Goal: Task Accomplishment & Management: Manage account settings

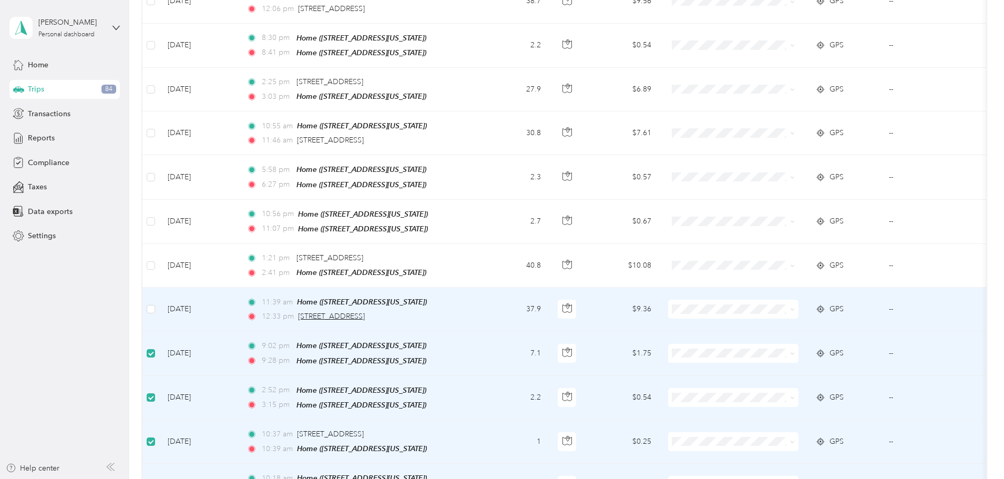
scroll to position [390, 0]
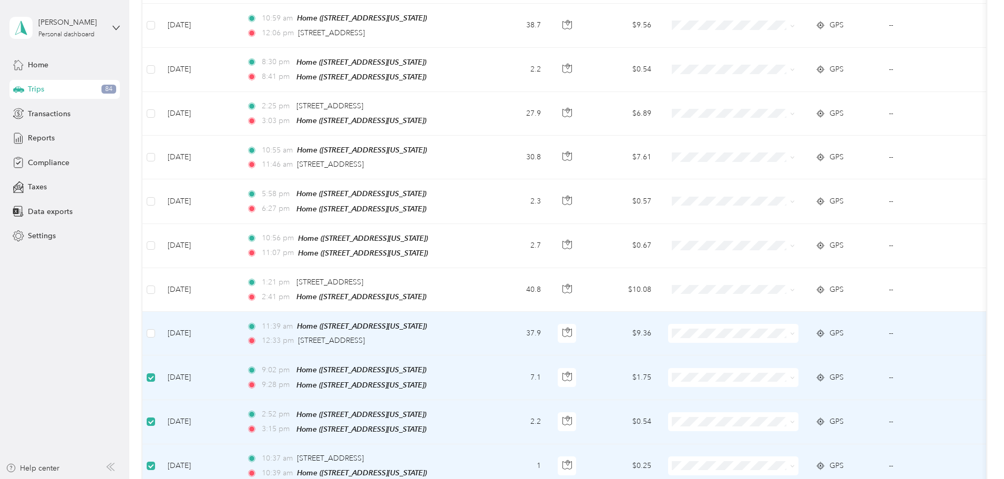
click at [779, 345] on span "RF Technologies" at bounding box center [812, 345] width 97 height 11
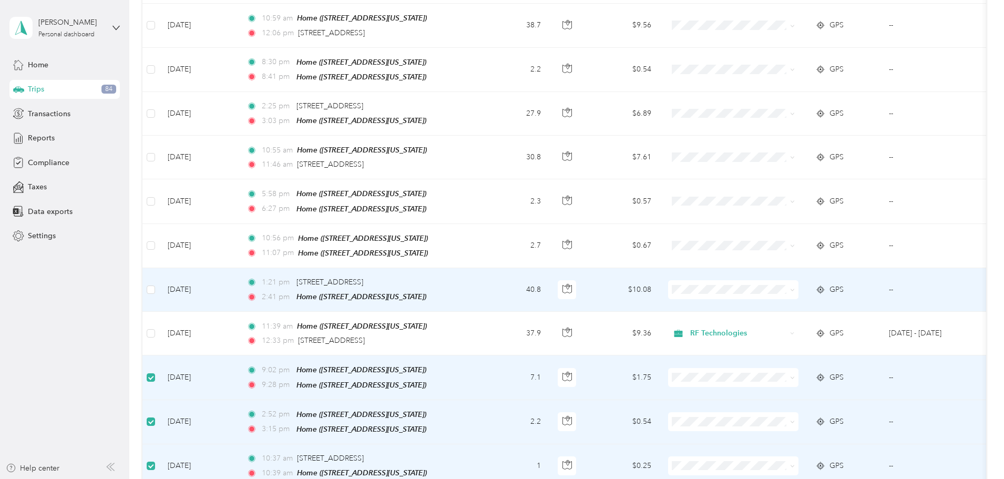
click at [788, 302] on span "RF Technologies" at bounding box center [812, 302] width 97 height 11
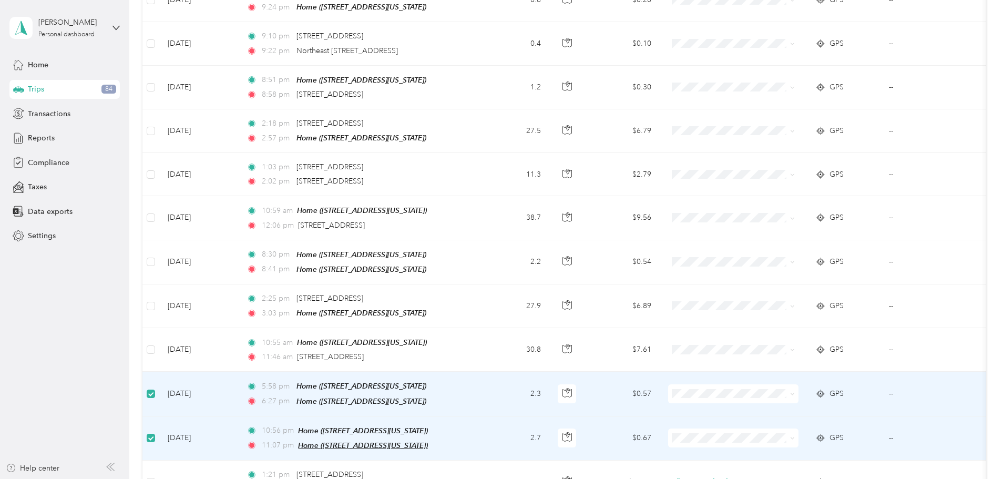
scroll to position [180, 0]
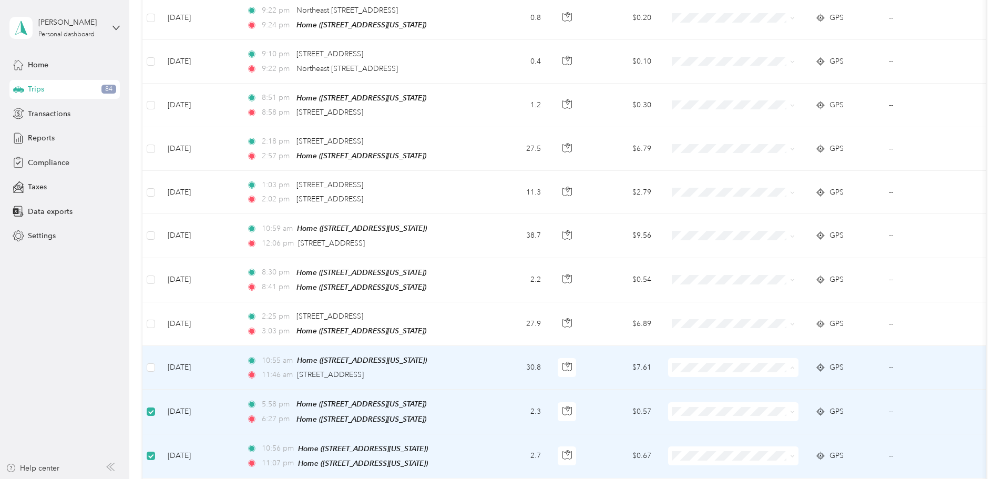
click at [776, 386] on li "RF Technologies" at bounding box center [803, 383] width 130 height 18
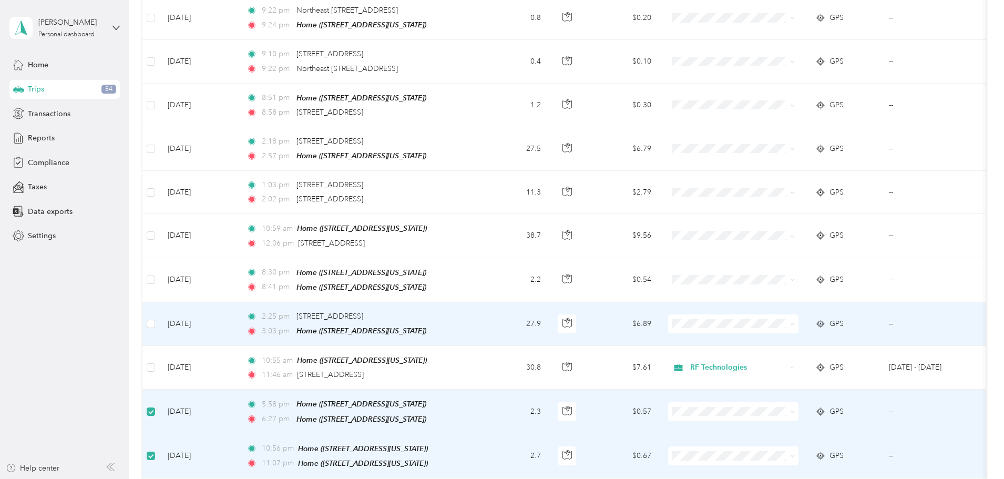
click at [786, 340] on span "RF Technologies" at bounding box center [812, 339] width 97 height 11
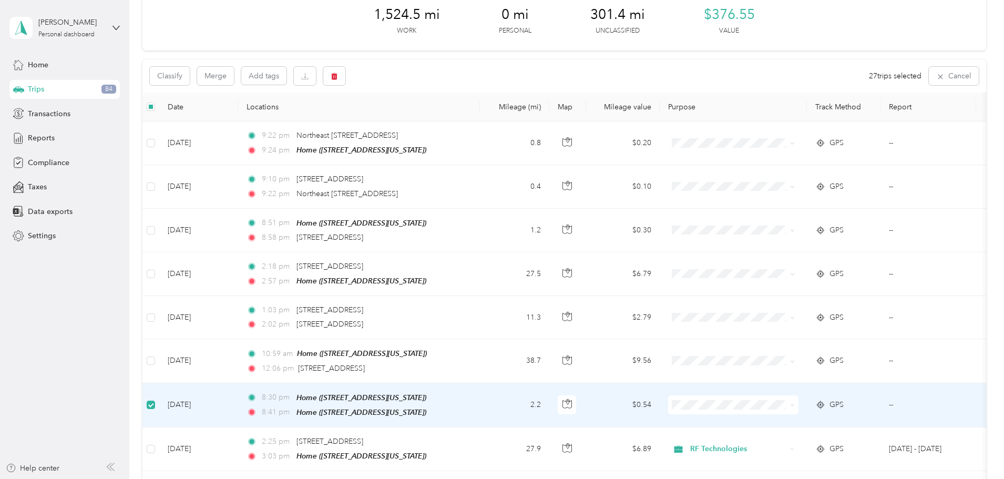
scroll to position [22, 0]
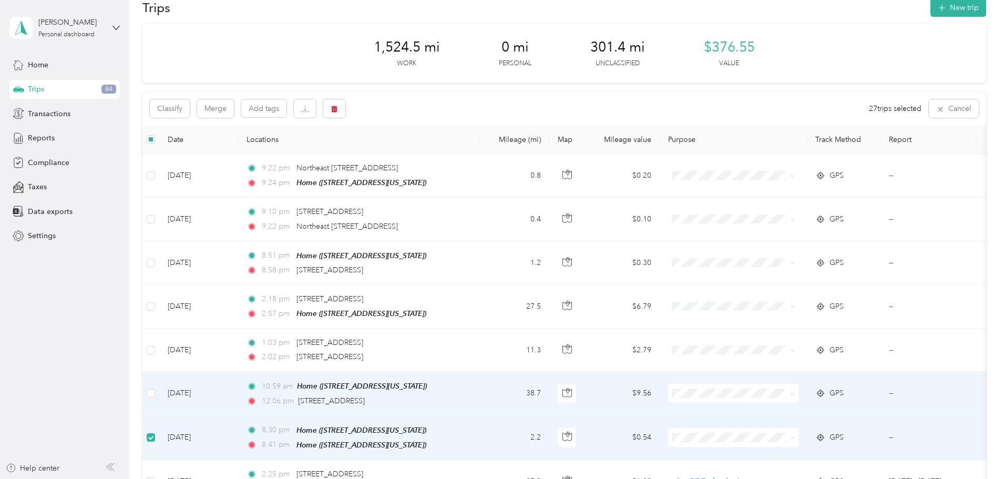
click at [782, 414] on li "RF Technologies" at bounding box center [803, 411] width 130 height 18
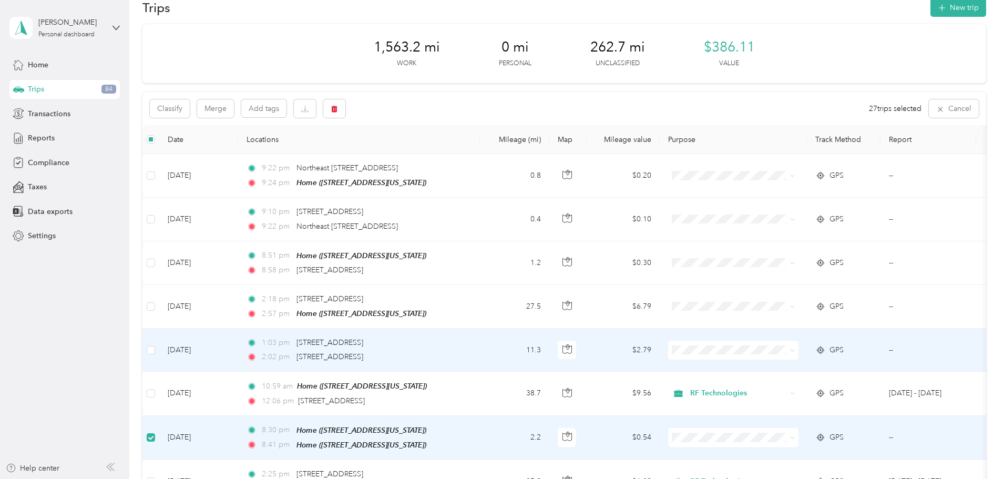
click at [788, 367] on span "RF Technologies" at bounding box center [812, 364] width 97 height 11
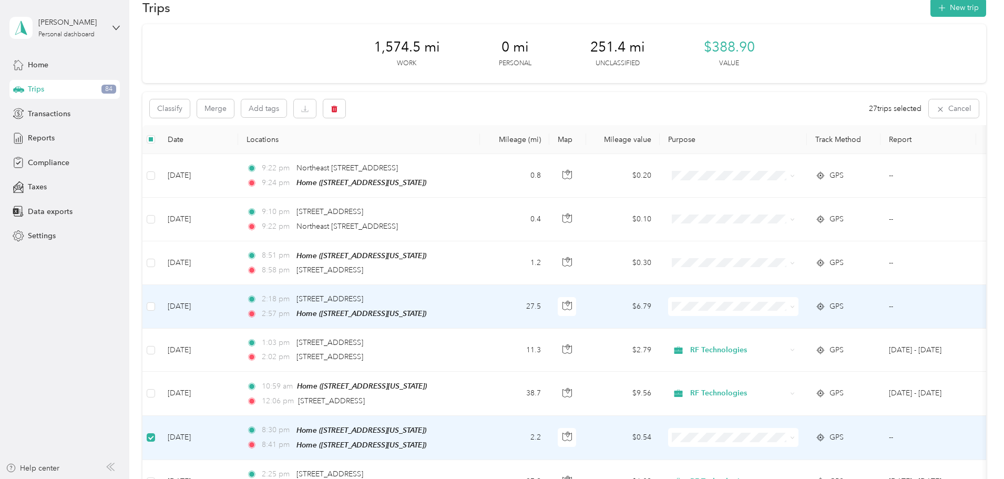
click at [789, 327] on span "RF Technologies" at bounding box center [812, 323] width 97 height 11
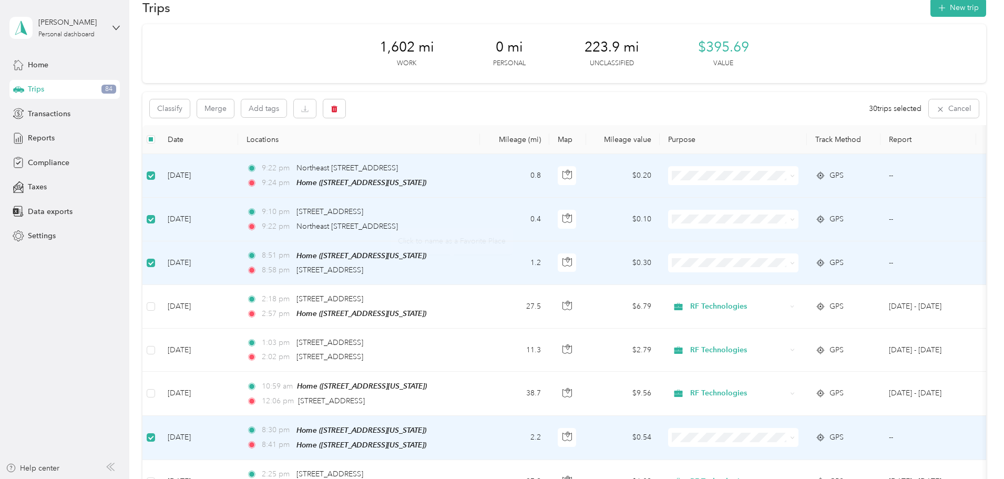
scroll to position [0, 0]
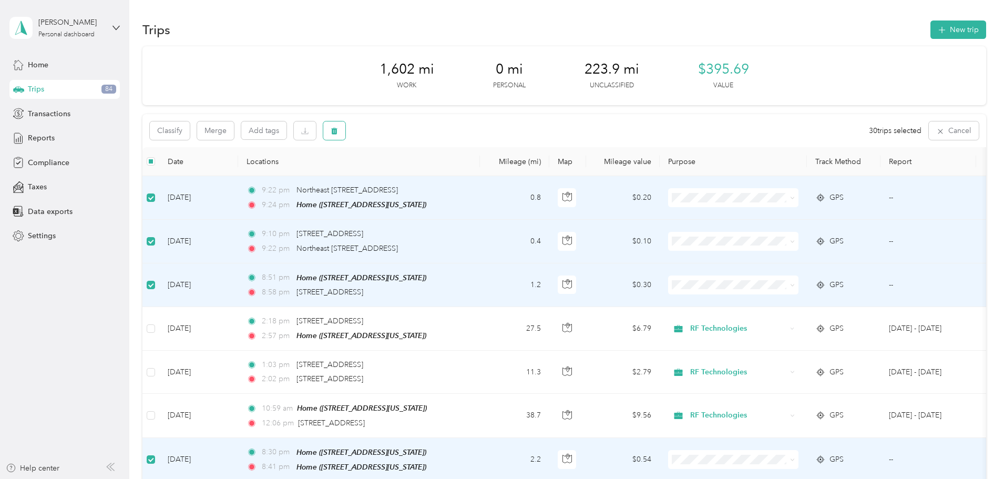
click at [338, 131] on icon "button" at bounding box center [334, 130] width 7 height 7
click at [484, 171] on button "Yes" at bounding box center [485, 174] width 21 height 17
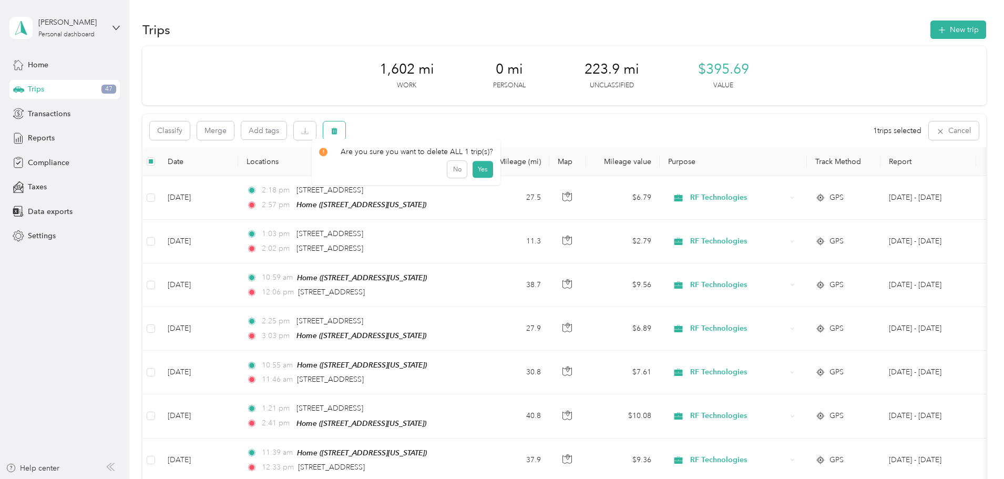
click at [345, 126] on button "button" at bounding box center [334, 130] width 22 height 18
click at [483, 173] on button "Yes" at bounding box center [483, 174] width 21 height 17
